Goal: Register for event/course

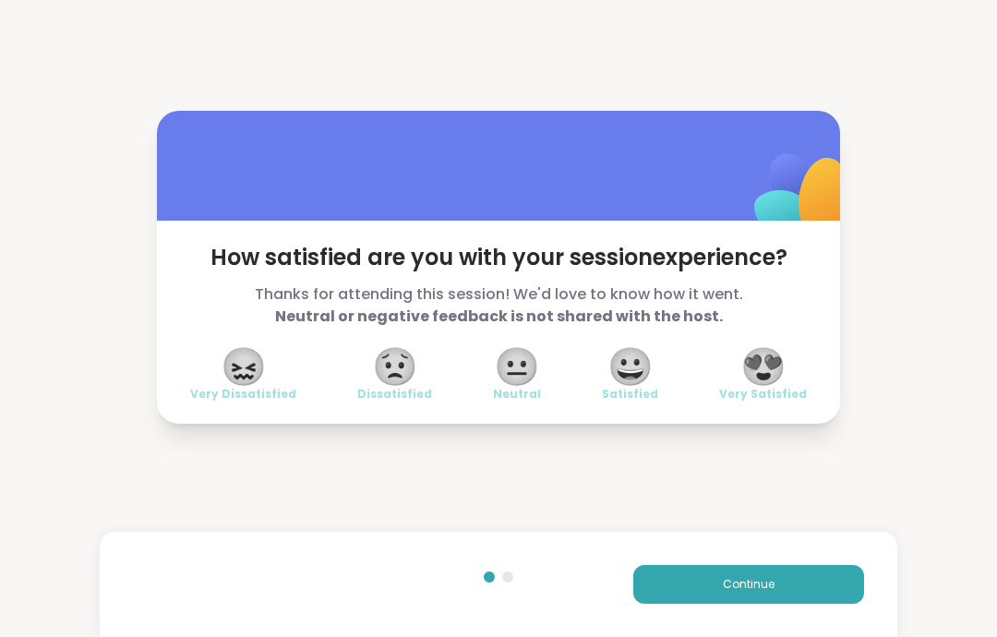
click at [776, 580] on button "Continue" at bounding box center [748, 584] width 231 height 39
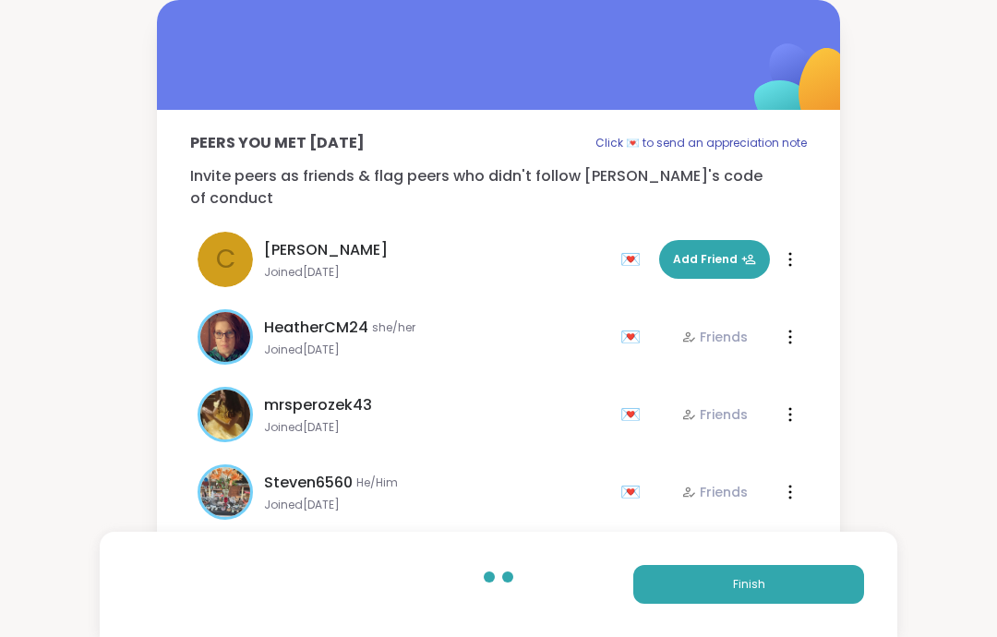
click at [790, 585] on button "Finish" at bounding box center [748, 584] width 231 height 39
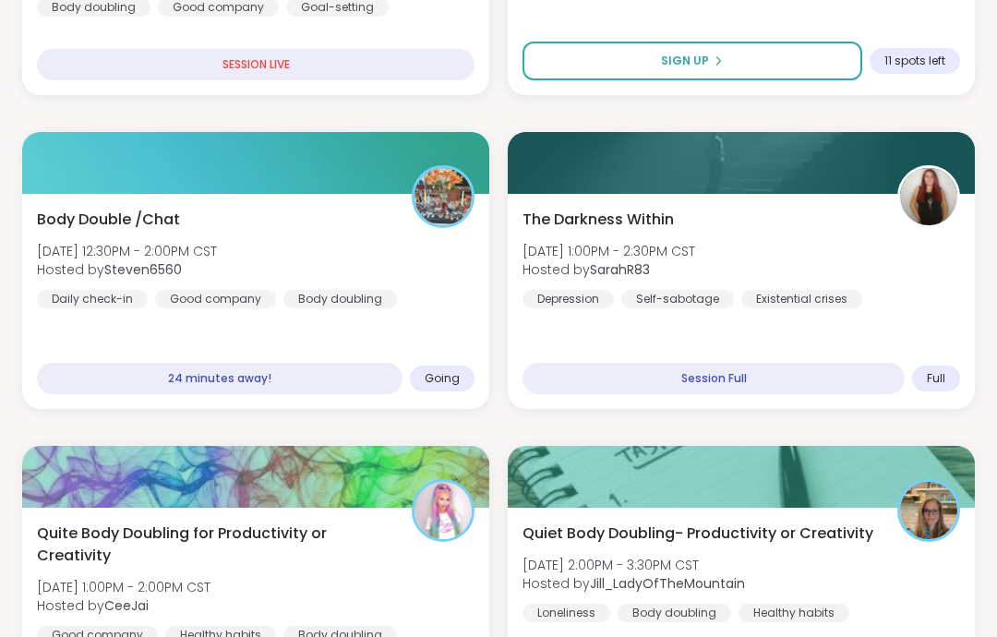
scroll to position [831, 0]
click at [911, 311] on div "The Darkness Within Sat, Sep 13 | 1:00PM - 2:30PM CST Hosted by SarahR83 Depres…" at bounding box center [741, 301] width 467 height 215
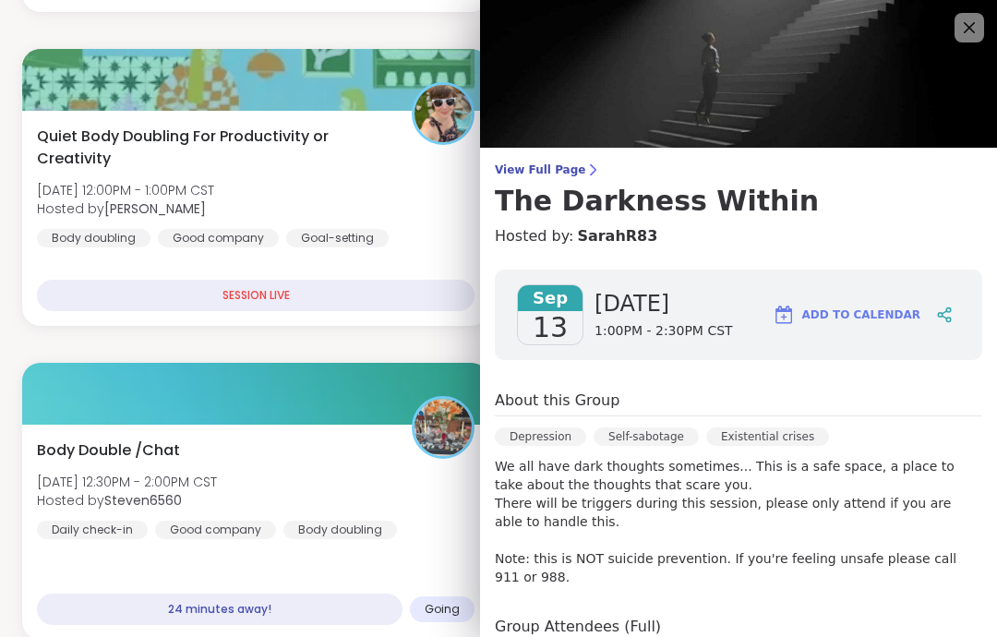
click at [966, 43] on img at bounding box center [738, 74] width 517 height 148
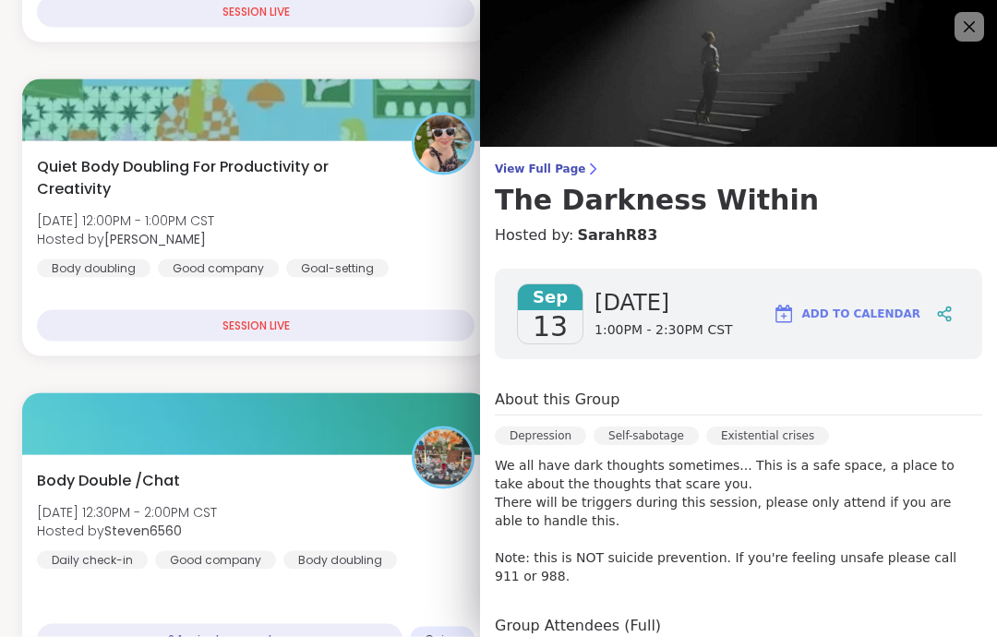
click at [975, 27] on icon at bounding box center [969, 28] width 22 height 22
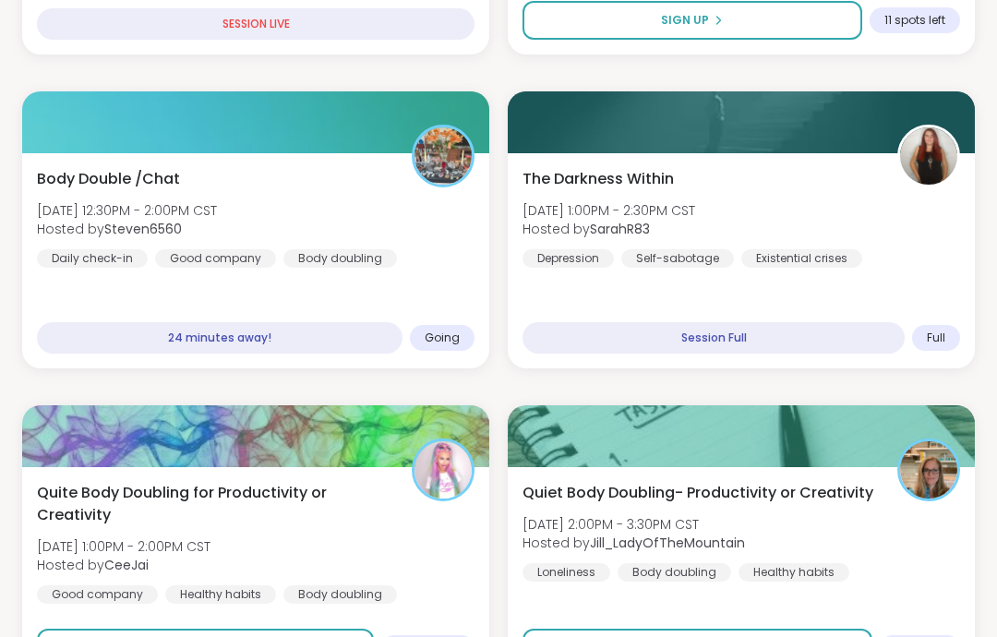
scroll to position [871, 0]
click at [422, 203] on div "Body Double /Chat [DATE] 12:30PM - 2:00PM CST Hosted by Steven6560 Daily check-…" at bounding box center [255, 218] width 437 height 100
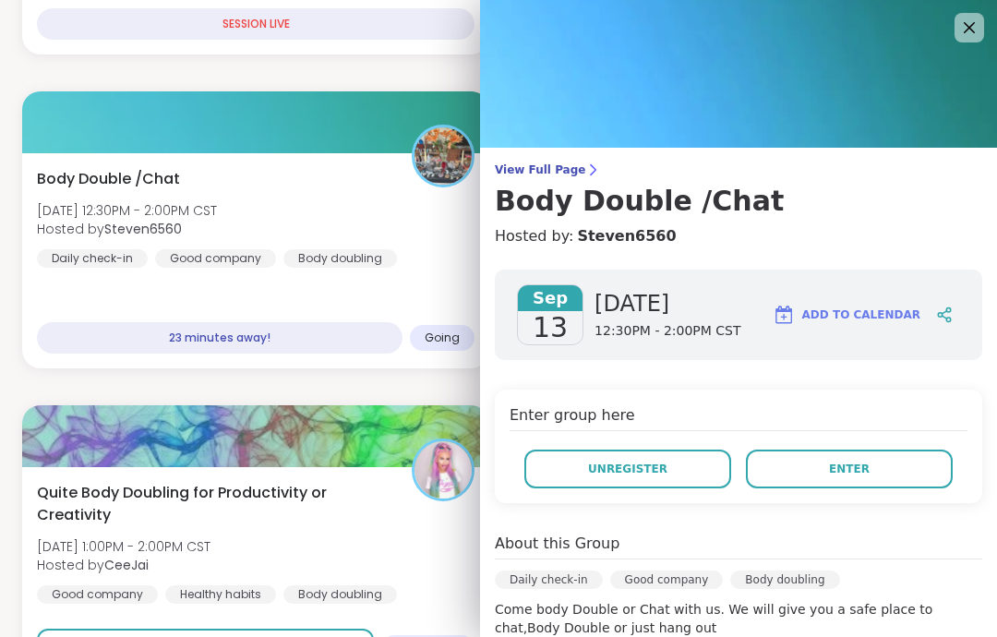
scroll to position [0, 0]
click at [965, 30] on icon at bounding box center [969, 28] width 22 height 22
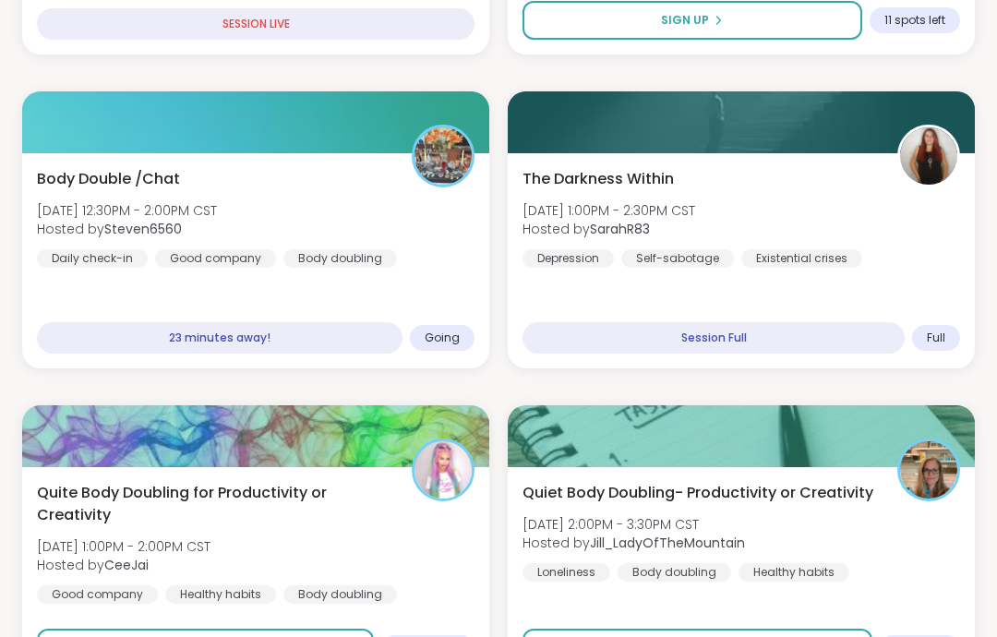
click at [413, 264] on div "Body Double /Chat [DATE] 12:30PM - 2:00PM CST Hosted by Steven6560 Daily check-…" at bounding box center [255, 218] width 437 height 100
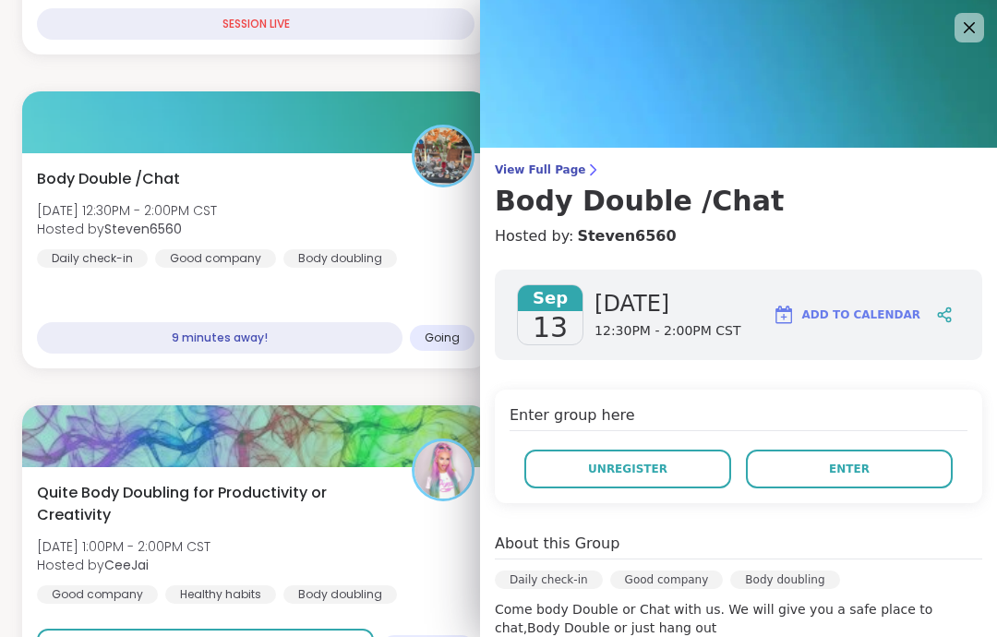
click at [882, 486] on button "Enter" at bounding box center [849, 468] width 207 height 39
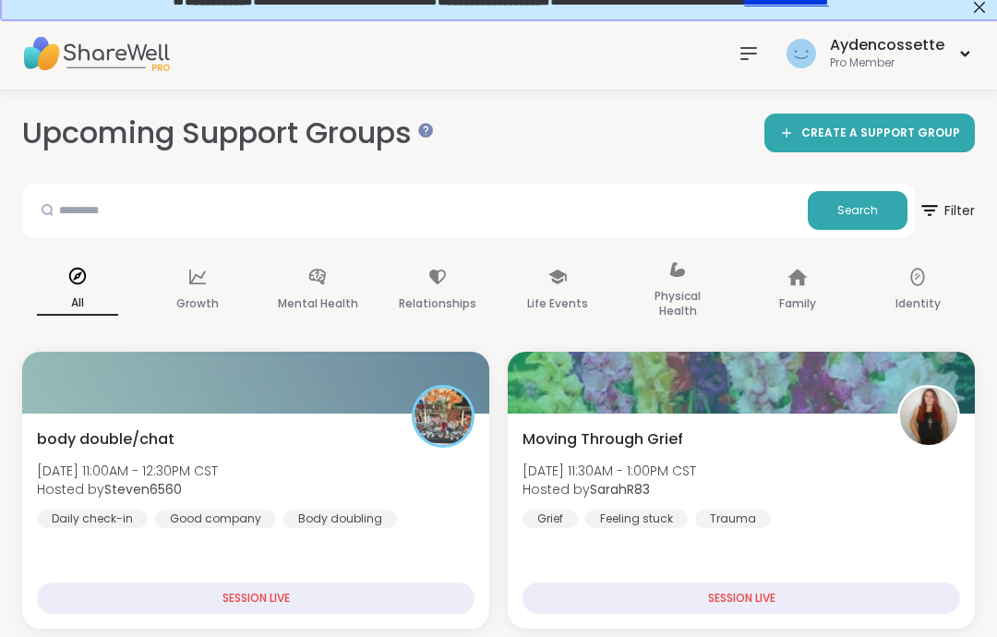
click at [862, 455] on div "Moving Through Grief [DATE] 11:30AM - 1:00PM CST Hosted by SarahR83 Grief Feeli…" at bounding box center [740, 478] width 437 height 100
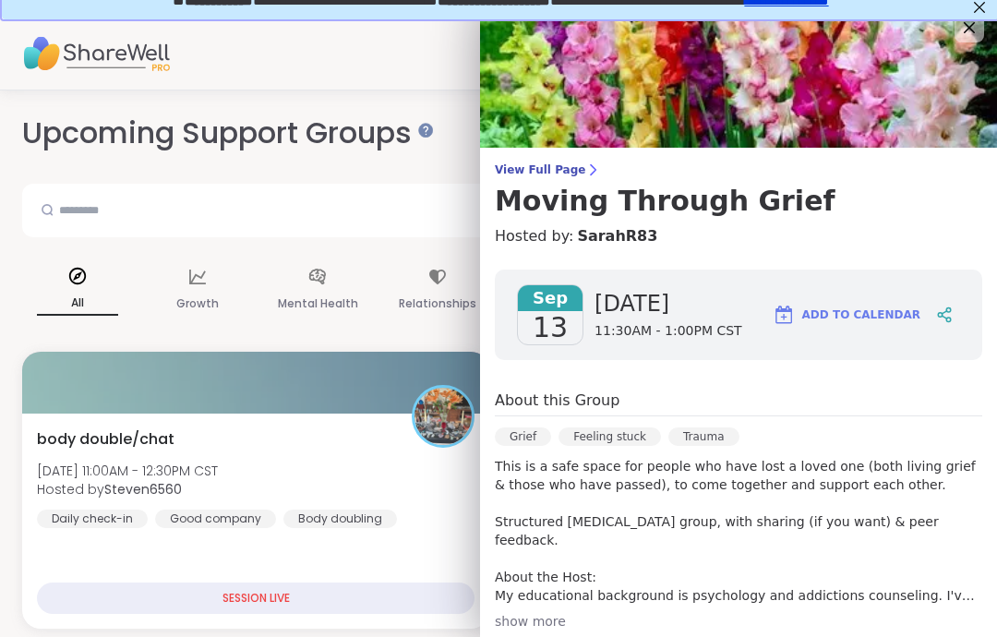
click at [970, 35] on icon at bounding box center [969, 28] width 22 height 22
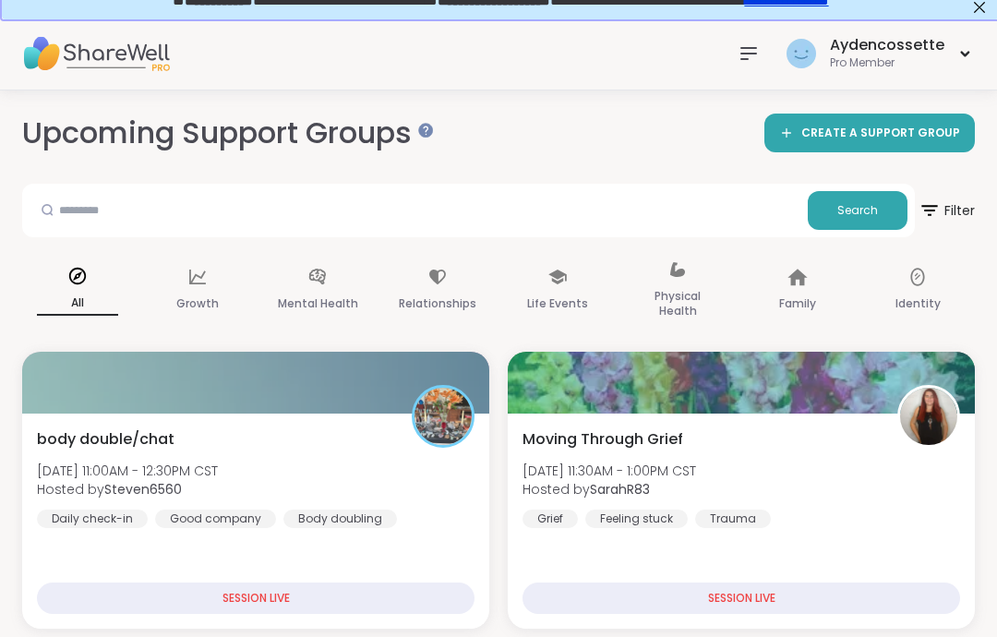
click at [453, 473] on div "body double/chat [DATE] 11:00AM - 12:30PM CST Hosted by Steven6560 Daily check-…" at bounding box center [255, 478] width 437 height 100
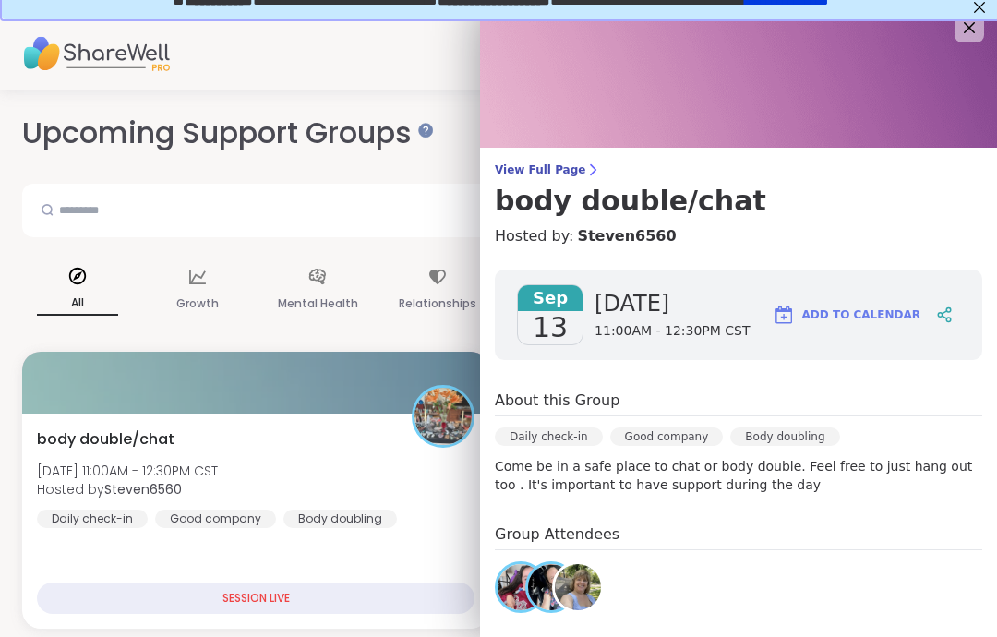
click at [967, 34] on icon at bounding box center [969, 28] width 22 height 22
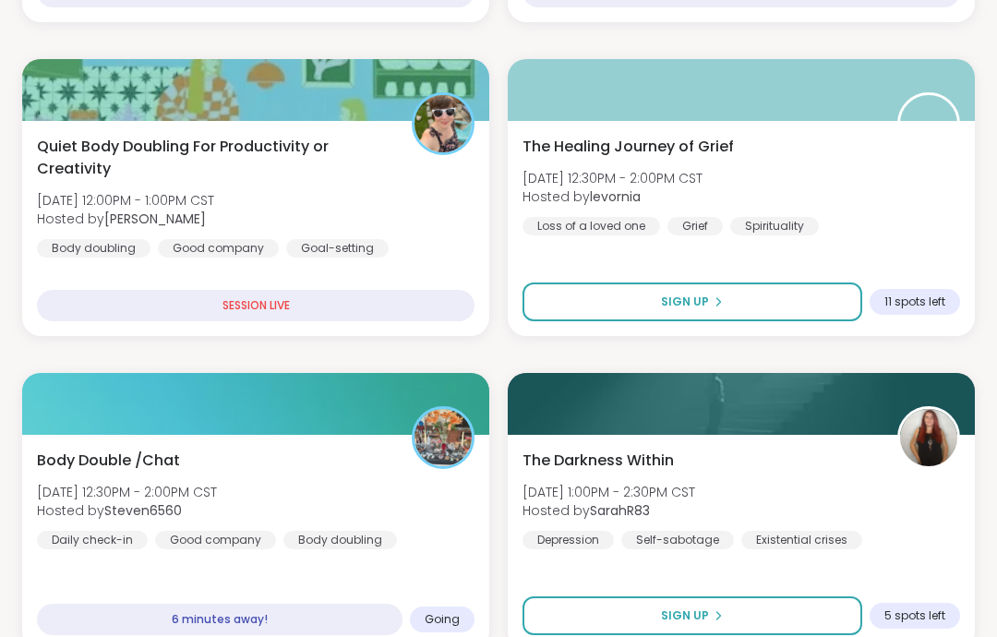
scroll to position [627, 0]
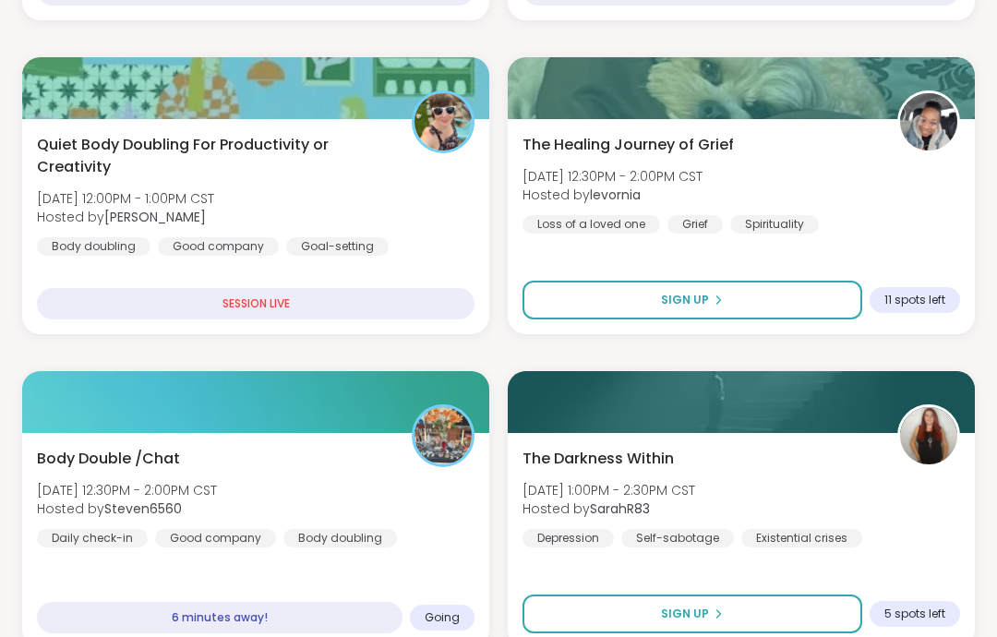
click at [448, 453] on img at bounding box center [442, 435] width 57 height 57
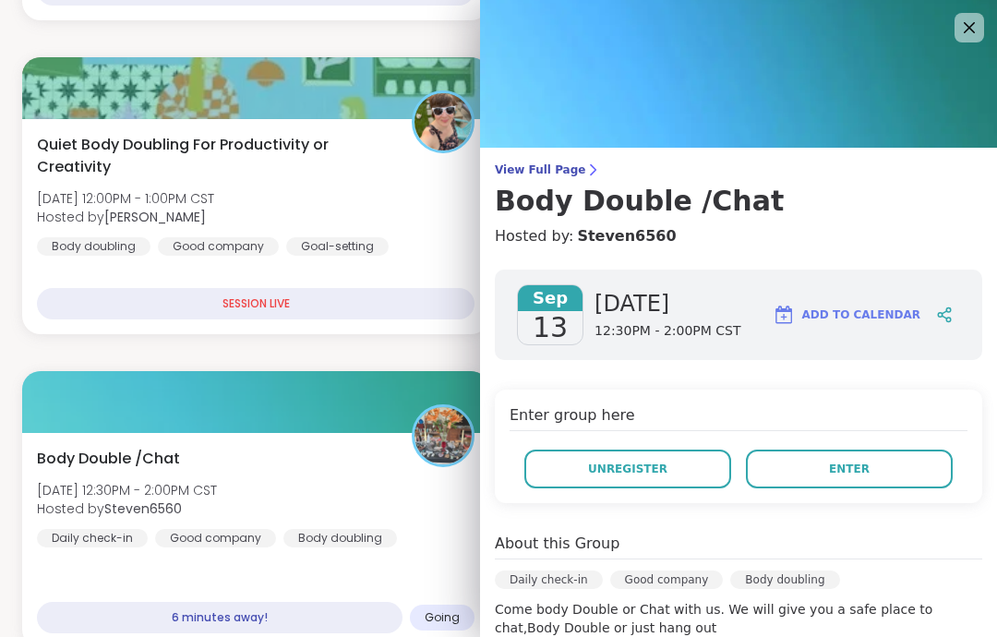
scroll to position [1, 0]
click at [977, 29] on icon at bounding box center [969, 27] width 22 height 22
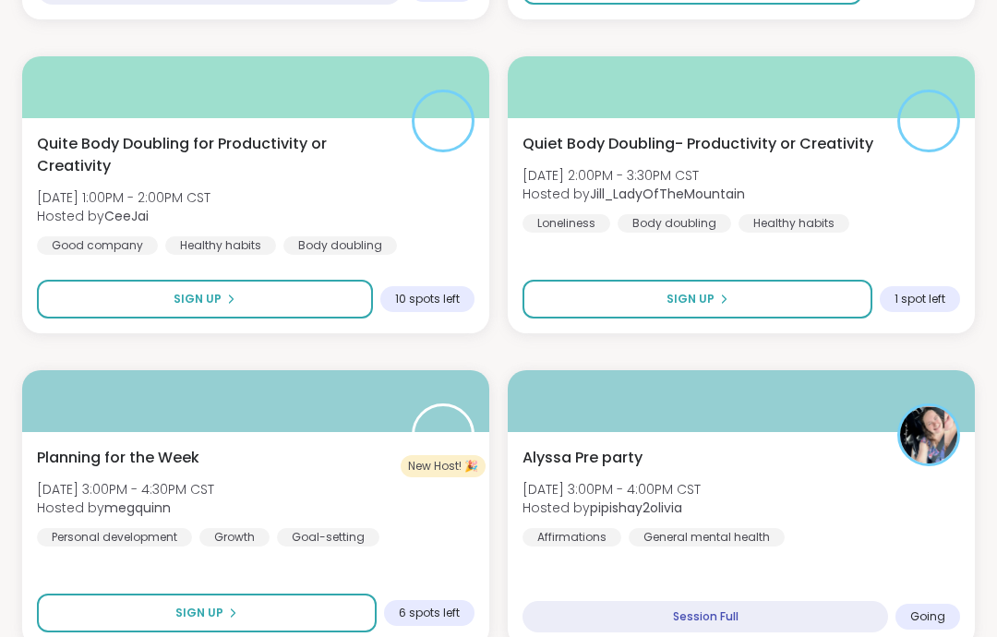
scroll to position [1258, 0]
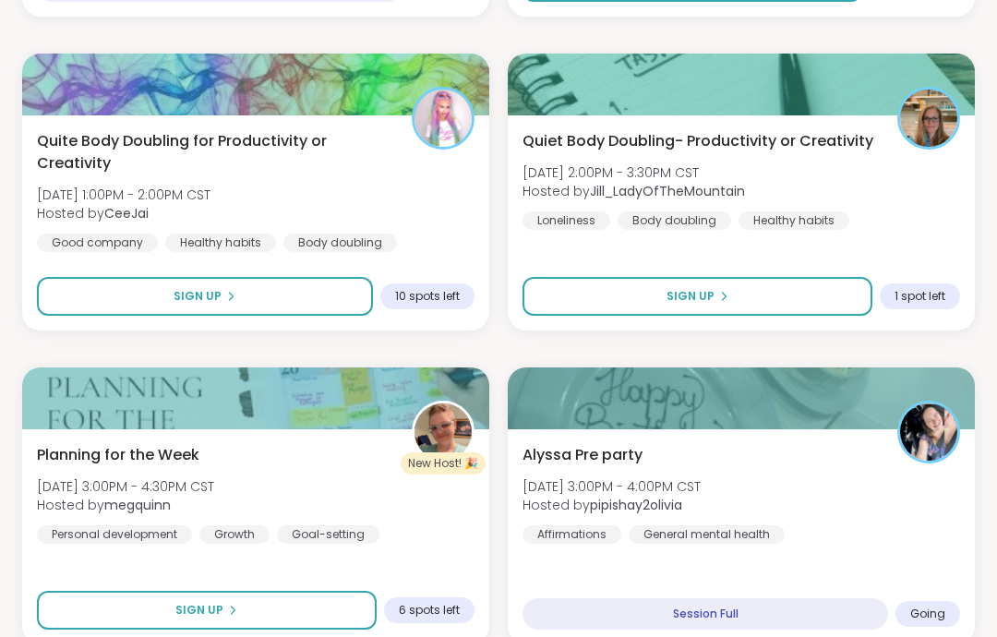
click at [897, 438] on div "Alyssa Pre party [DATE] 3:00PM - 4:00PM CST Hosted by pipishay2olivia Affirmati…" at bounding box center [741, 536] width 467 height 215
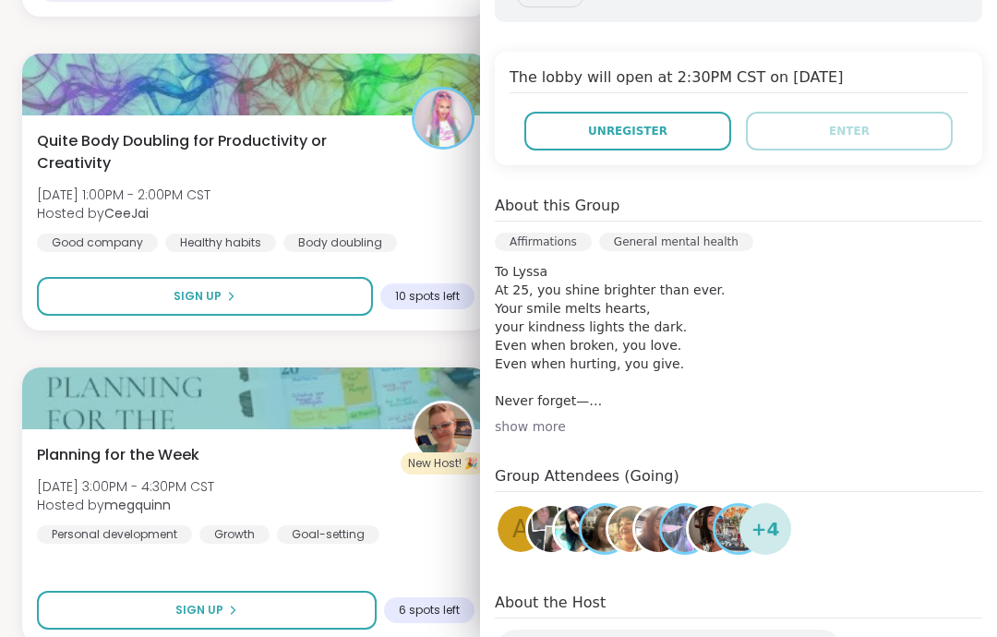
scroll to position [350, 0]
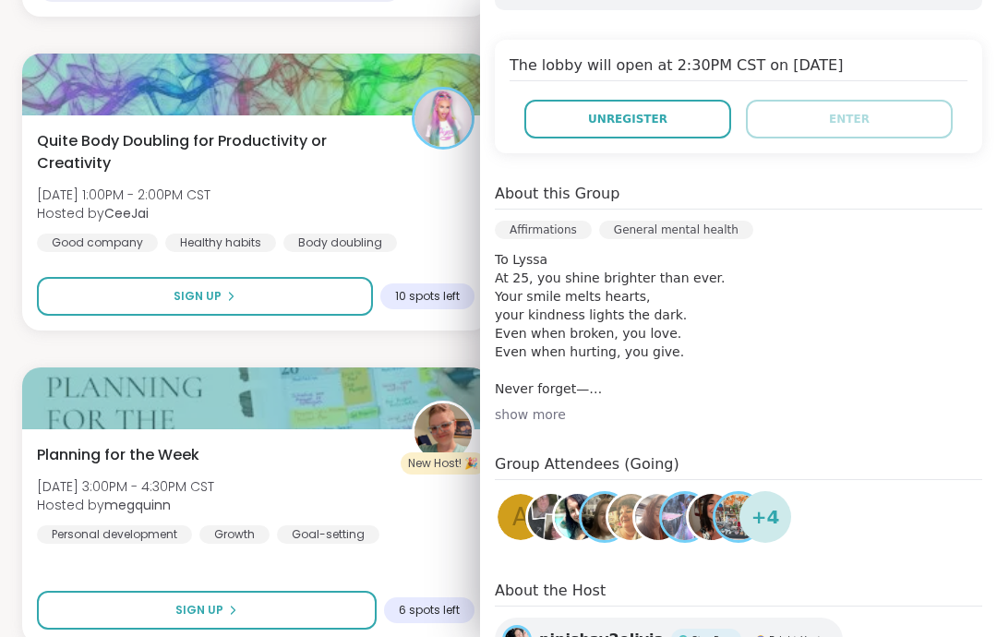
click at [896, 416] on div "show more" at bounding box center [738, 414] width 487 height 18
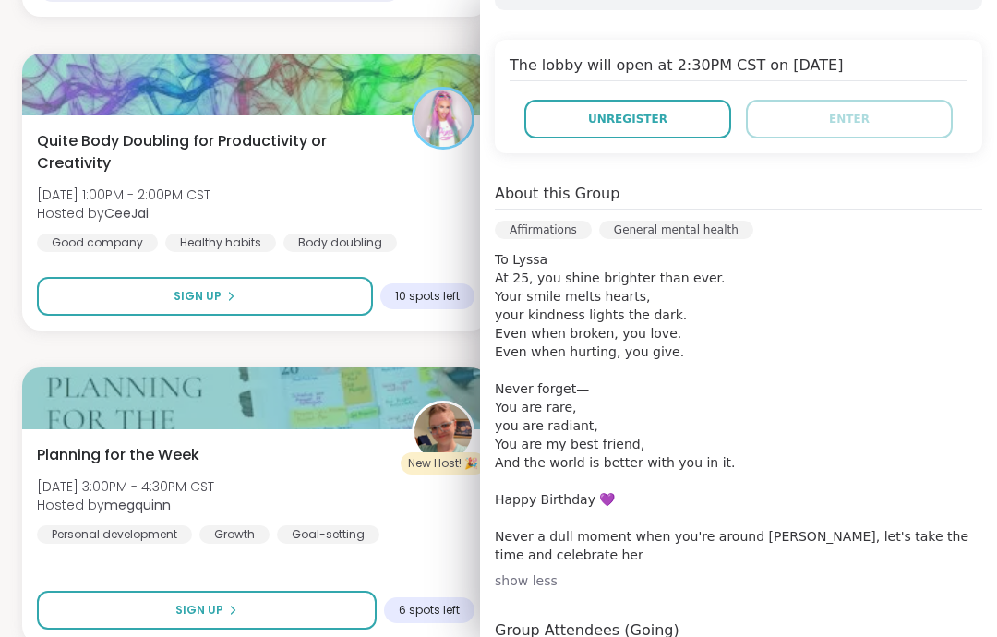
click at [889, 434] on p "To Lyssa At 25, you shine brighter than ever. Your smile melts hearts, your kin…" at bounding box center [738, 407] width 487 height 314
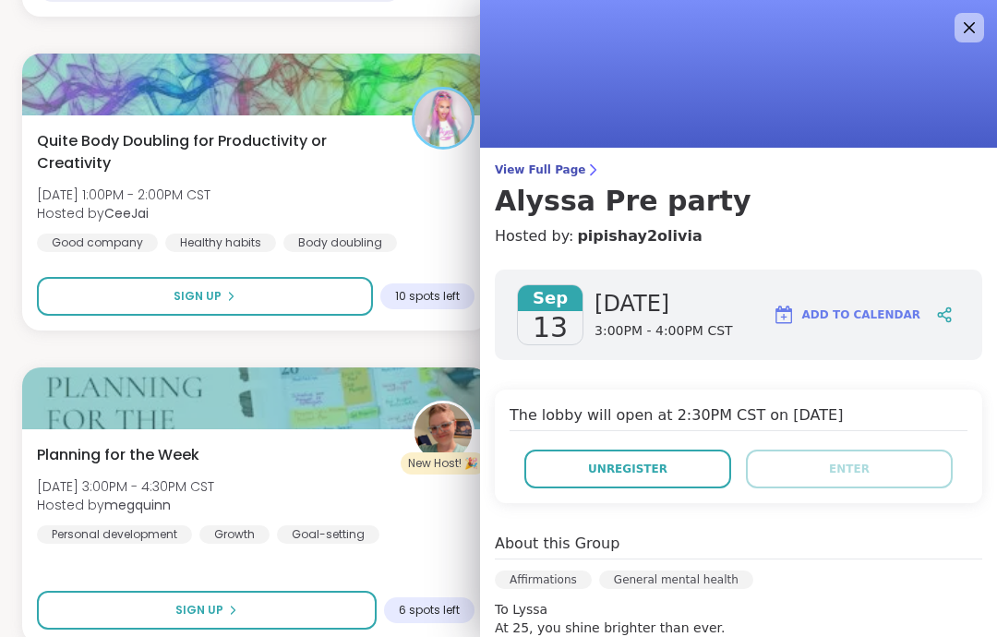
scroll to position [0, 0]
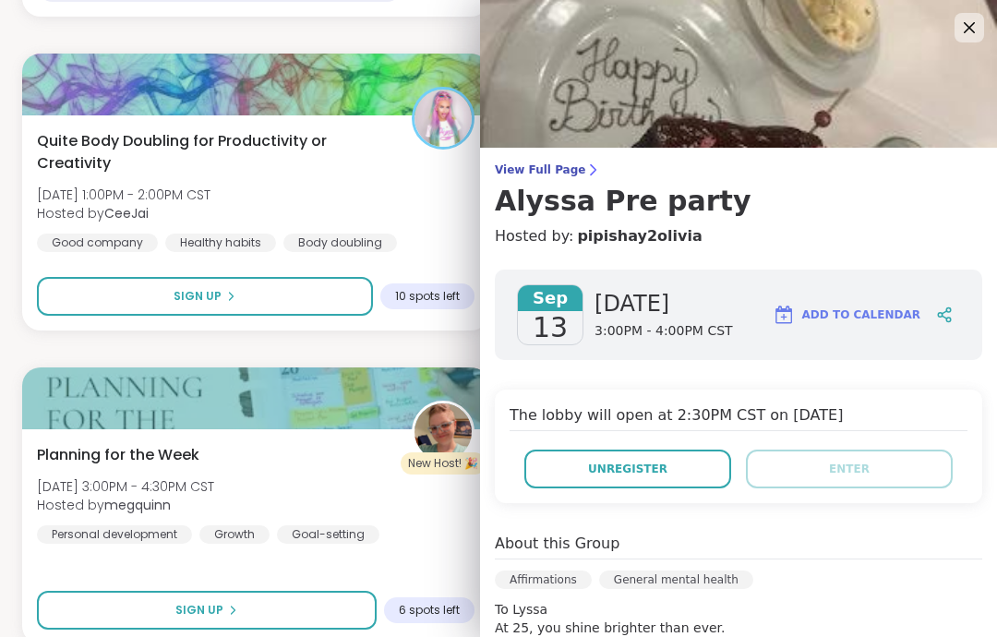
click at [988, 37] on img at bounding box center [738, 74] width 517 height 148
click at [986, 7] on img at bounding box center [738, 74] width 517 height 148
click at [970, 11] on img at bounding box center [738, 74] width 517 height 148
click at [988, 22] on img at bounding box center [738, 74] width 517 height 148
click at [986, 21] on img at bounding box center [738, 74] width 517 height 148
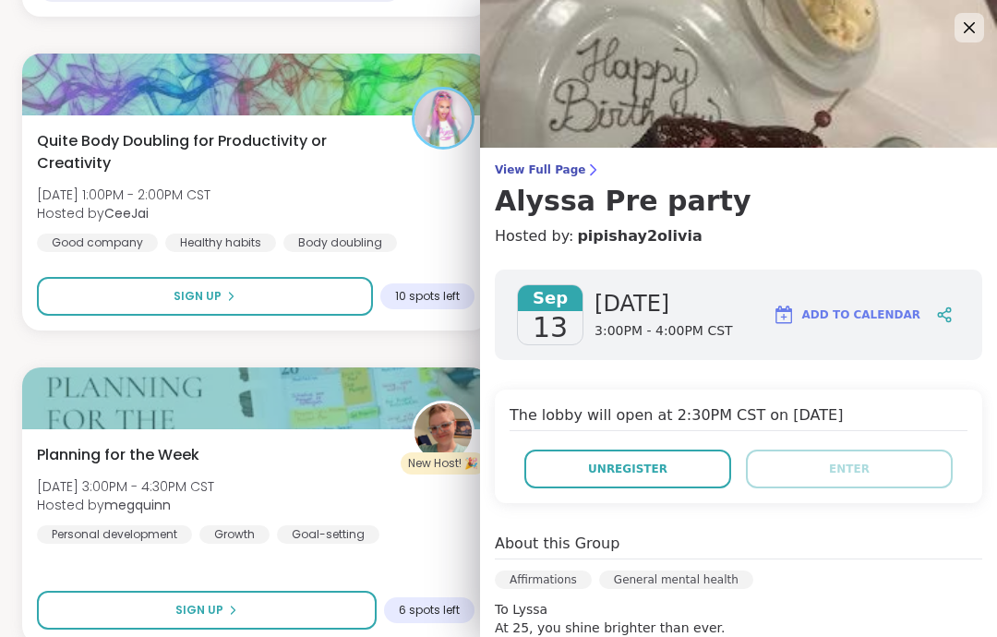
click at [974, 30] on icon at bounding box center [969, 28] width 22 height 22
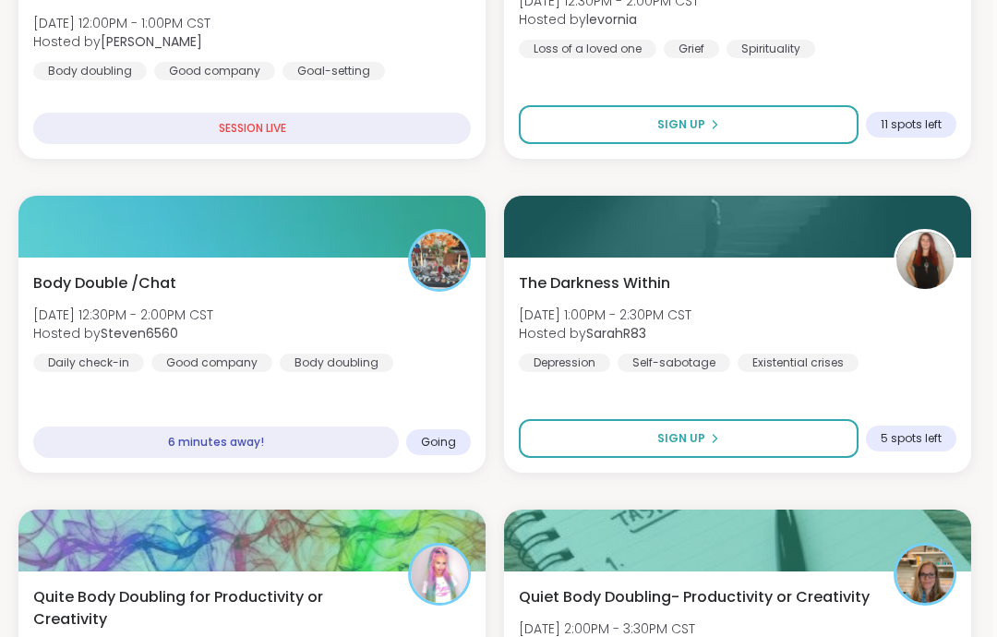
click at [403, 350] on div "Body Double /Chat [DATE] 12:30PM - 2:00PM CST Hosted by Steven6560 Daily check-…" at bounding box center [251, 322] width 437 height 100
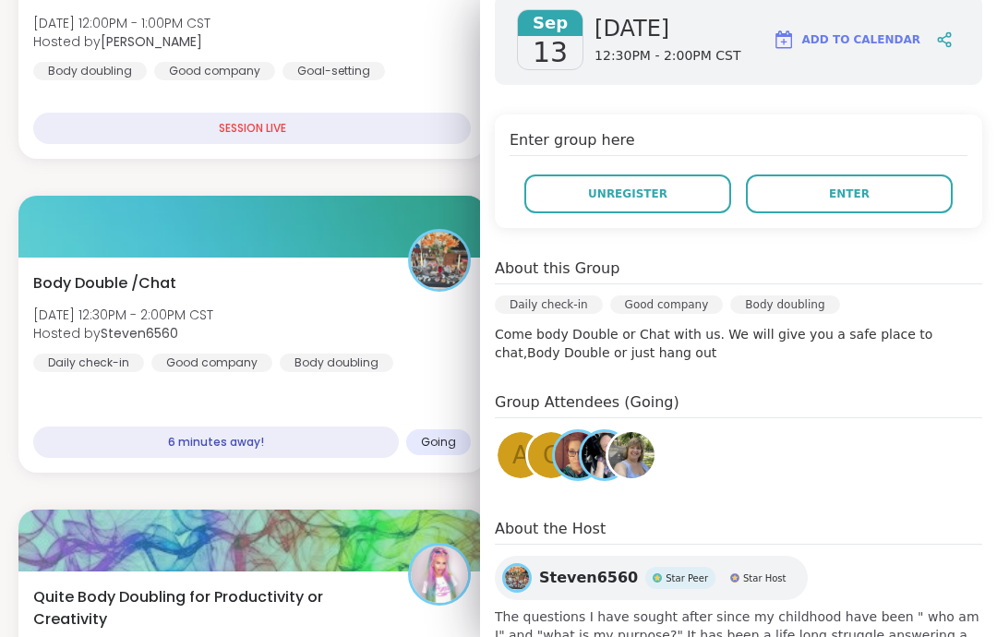
scroll to position [274, 0]
click at [557, 466] on img at bounding box center [578, 456] width 46 height 46
click at [535, 460] on div "C" at bounding box center [551, 456] width 46 height 46
click at [876, 194] on button "Enter" at bounding box center [849, 194] width 207 height 39
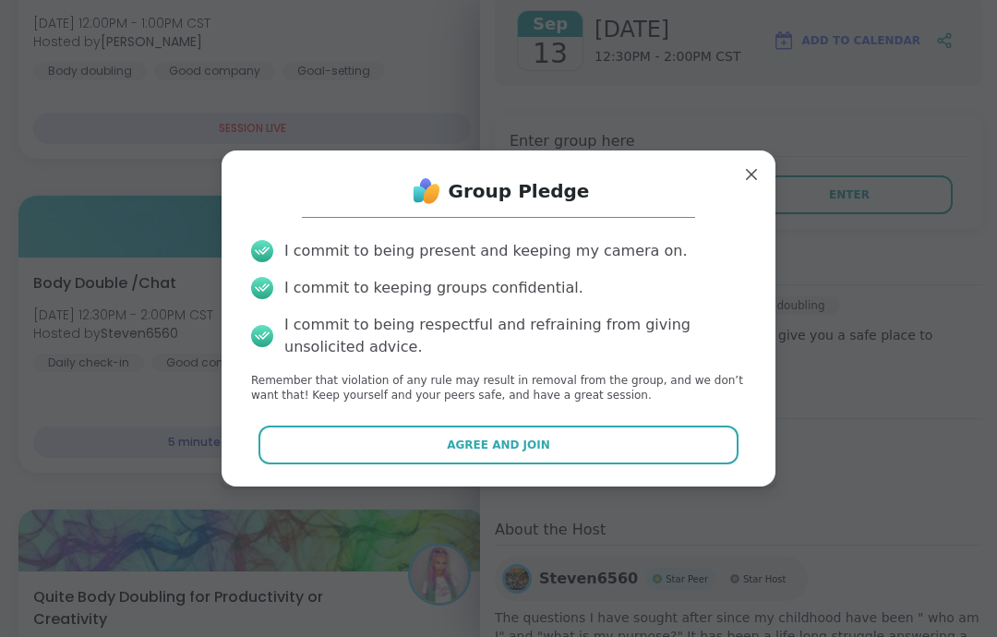
click at [704, 452] on button "Agree and Join" at bounding box center [498, 444] width 481 height 39
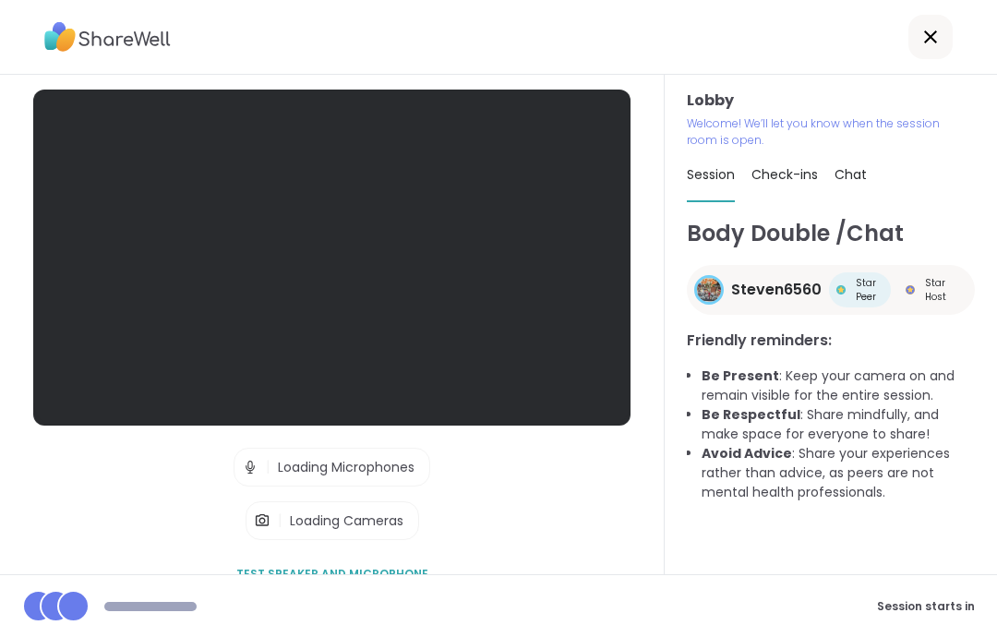
scroll to position [35, 0]
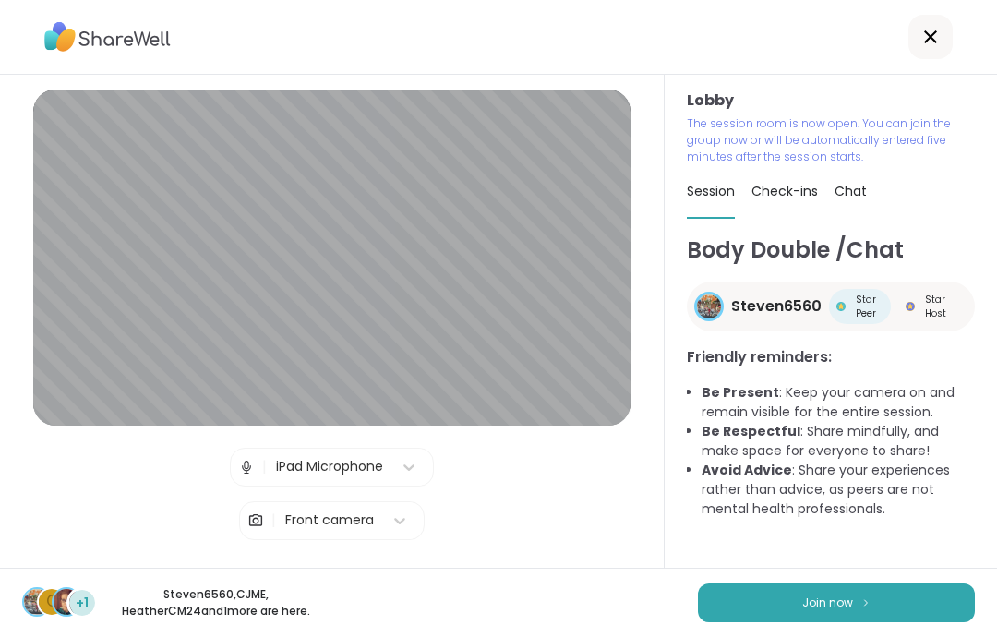
click at [855, 605] on button "Join now" at bounding box center [836, 602] width 277 height 39
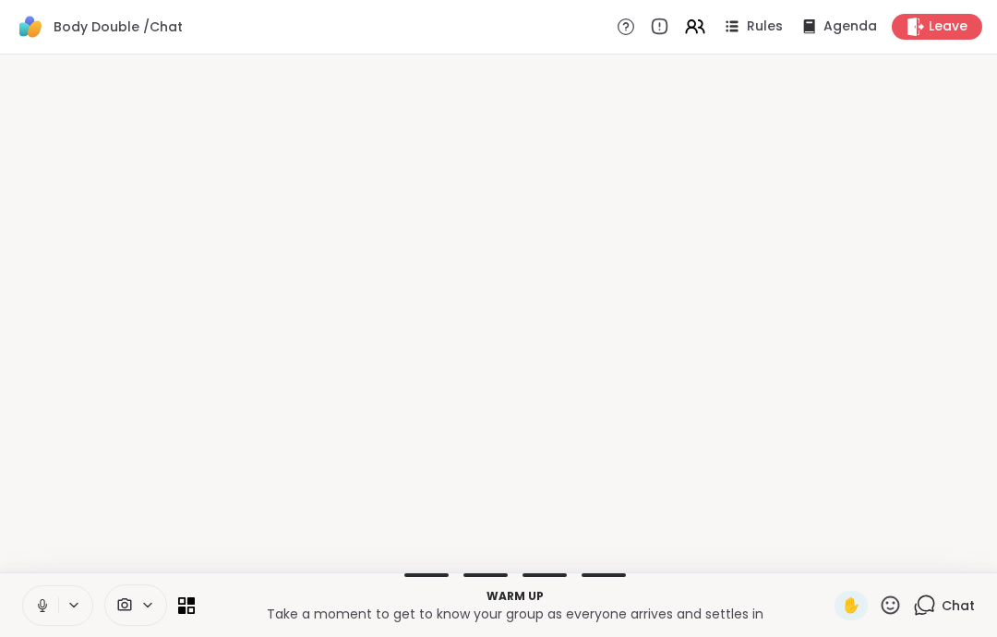
scroll to position [0, 0]
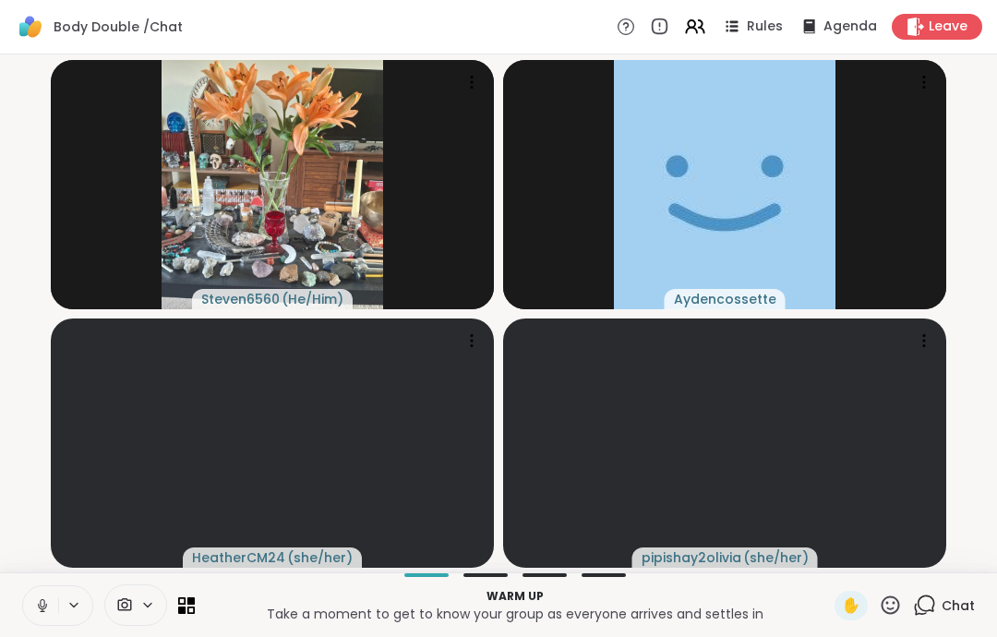
click at [50, 607] on icon at bounding box center [42, 605] width 17 height 17
click at [41, 615] on button at bounding box center [40, 605] width 35 height 39
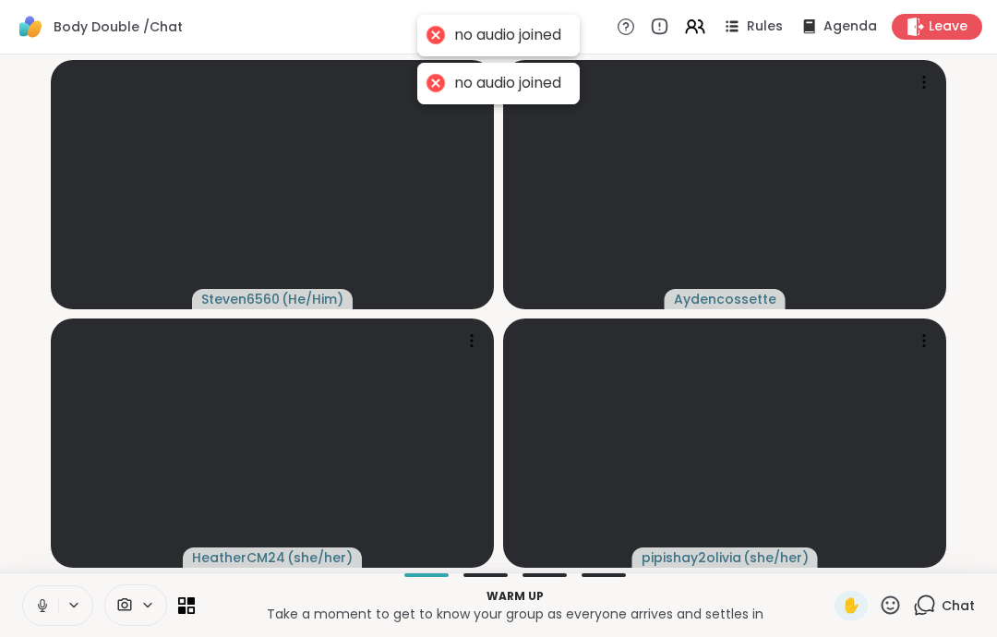
click at [45, 599] on icon at bounding box center [42, 605] width 17 height 17
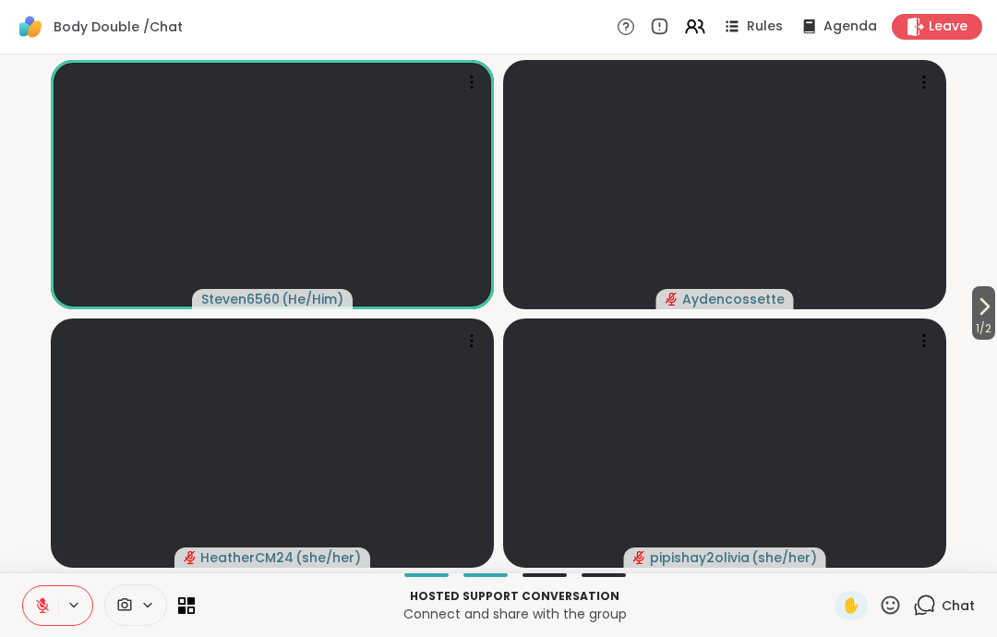
click at [41, 623] on button at bounding box center [40, 605] width 35 height 39
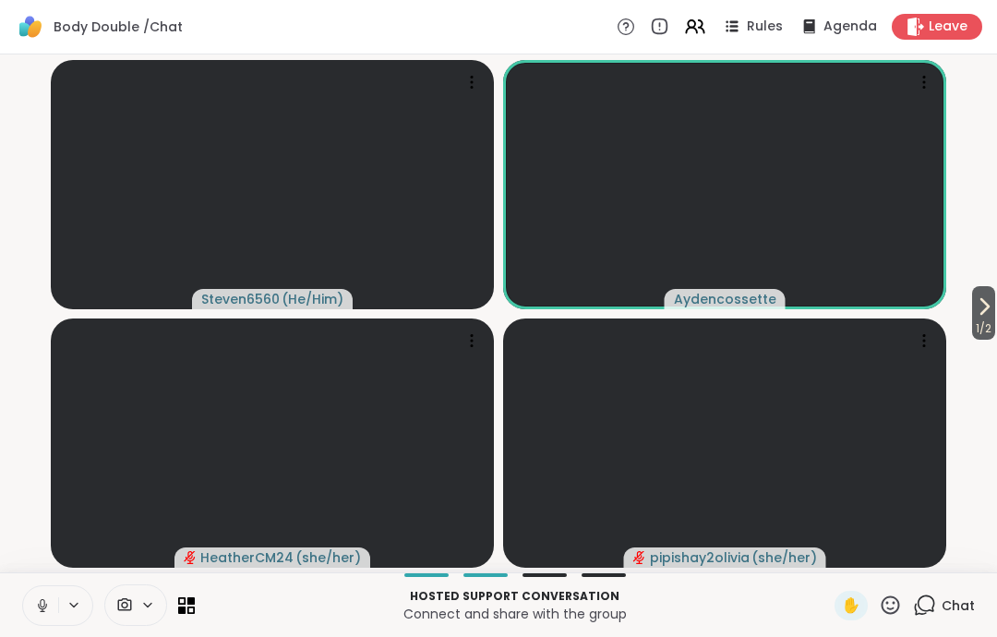
click at [35, 605] on icon at bounding box center [42, 605] width 17 height 17
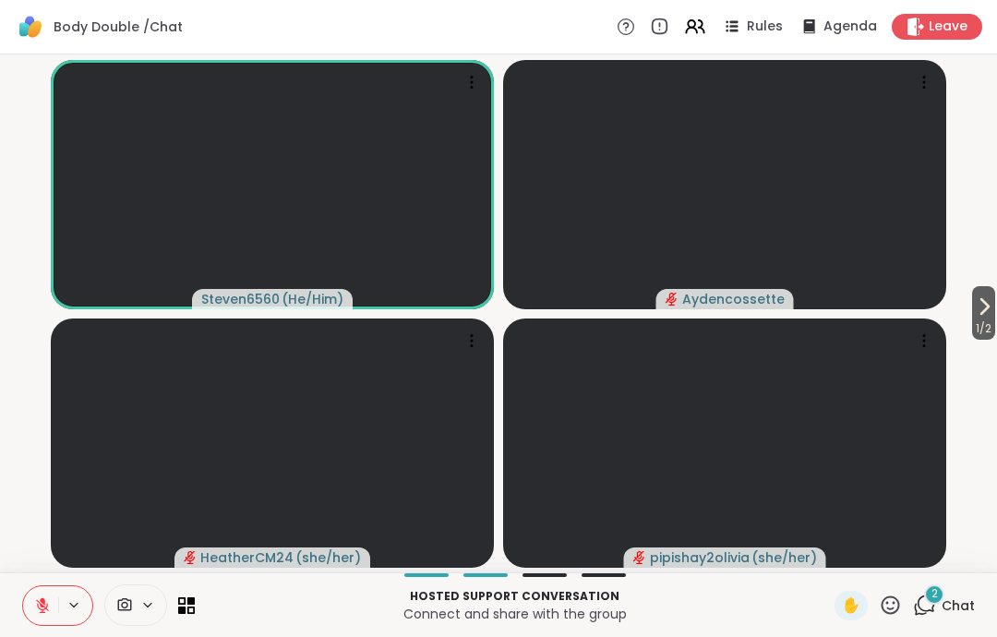
click at [32, 622] on button at bounding box center [40, 605] width 35 height 39
click at [36, 623] on button at bounding box center [39, 605] width 38 height 39
click at [32, 604] on button at bounding box center [40, 605] width 35 height 39
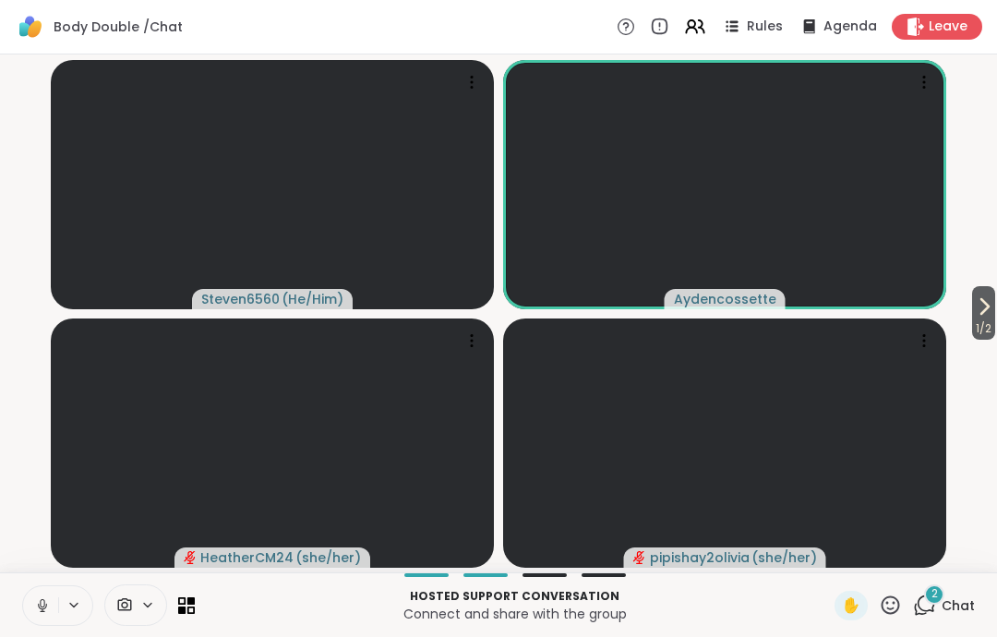
click at [36, 605] on icon at bounding box center [42, 605] width 17 height 17
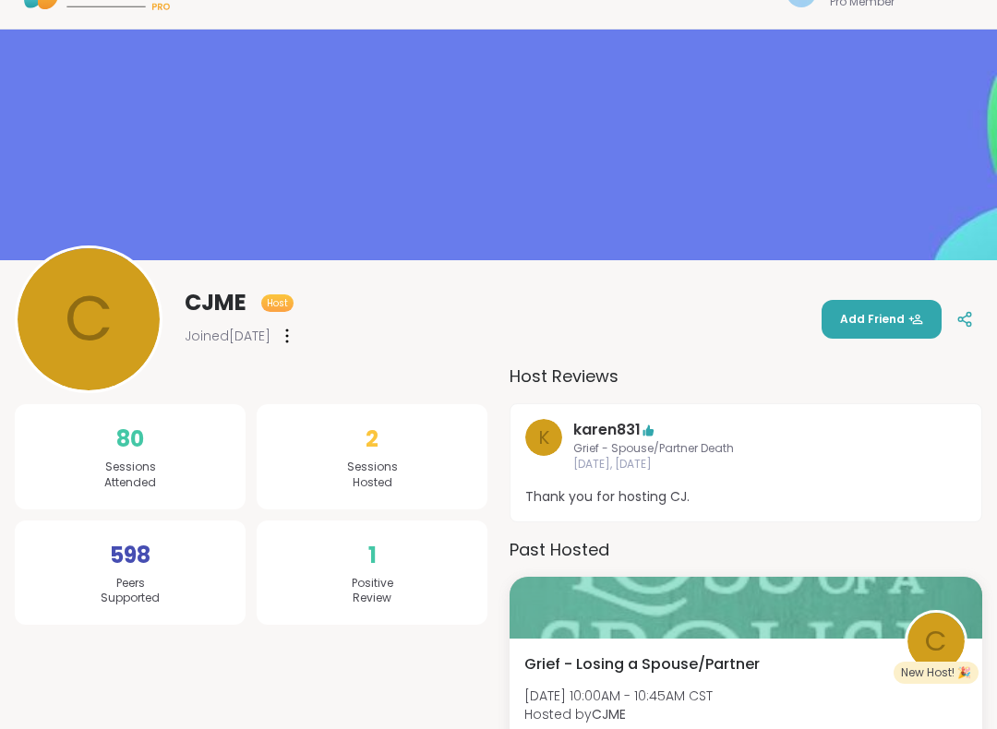
scroll to position [3, 0]
